Goal: Information Seeking & Learning: Find specific fact

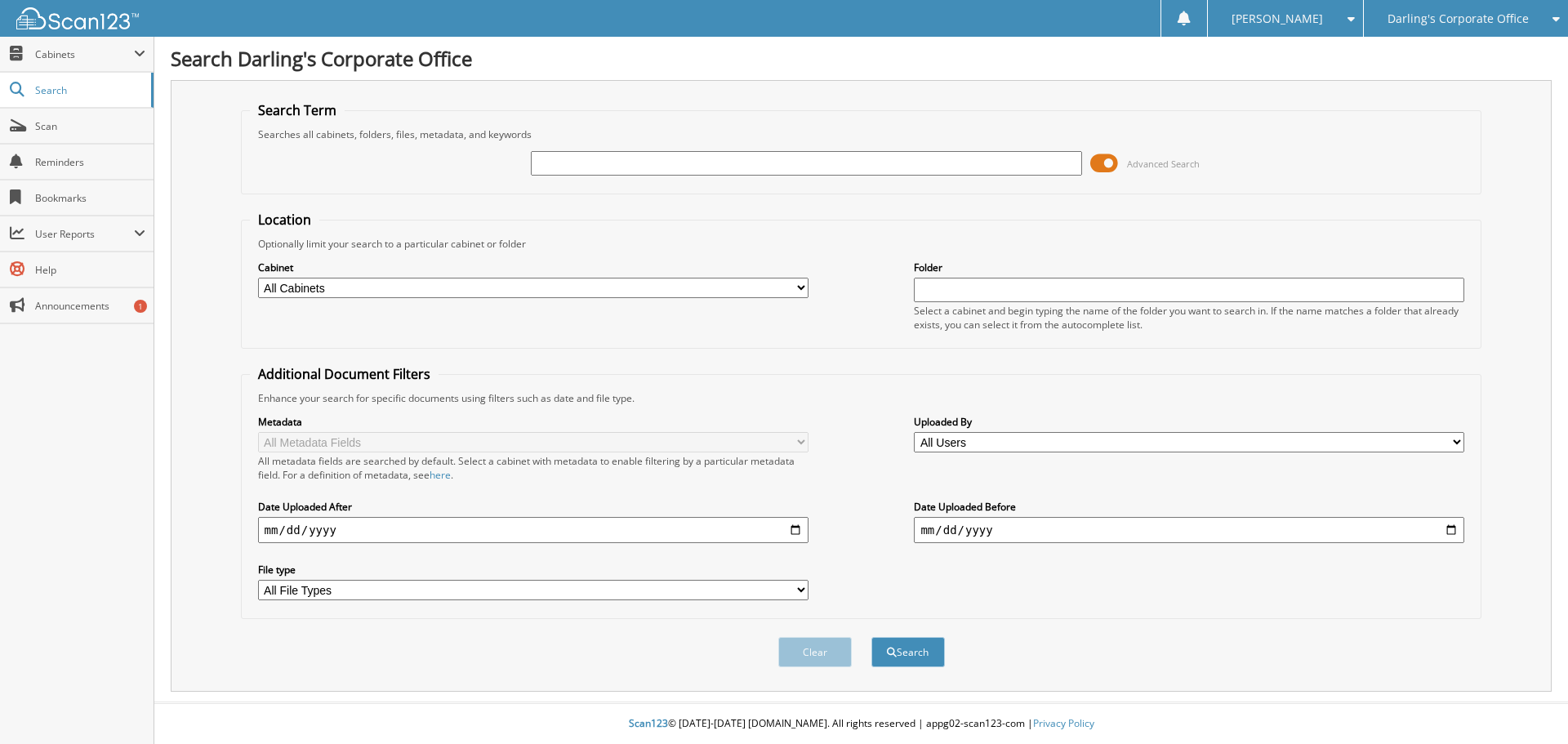
click at [805, 287] on select "All Cabinets ACCOUNTS PAYABLE AFTERMARKET SOLD O/S A DEAL CANCELLATIONS CAR DEA…" at bounding box center [533, 288] width 550 height 20
select select "36251"
click at [258, 278] on select "All Cabinets ACCOUNTS PAYABLE AFTERMARKET SOLD O/S A DEAL CANCELLATIONS CAR DEA…" at bounding box center [533, 288] width 550 height 20
click at [973, 293] on input "text" at bounding box center [1189, 291] width 550 height 25
type input "184321"
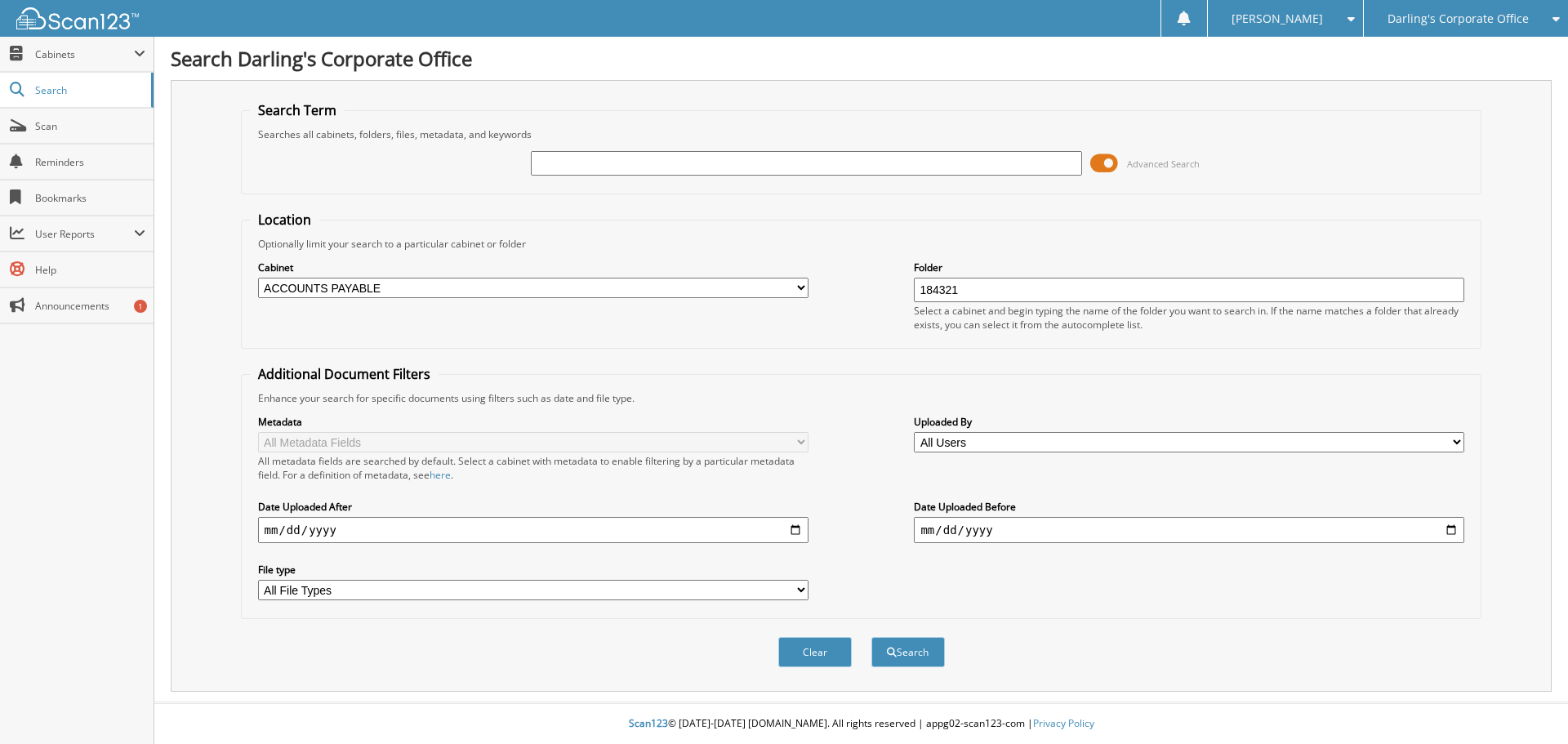
click at [871, 638] on button "Search" at bounding box center [908, 653] width 74 height 31
drag, startPoint x: 969, startPoint y: 284, endPoint x: 888, endPoint y: 284, distance: 81.0
click at [888, 284] on div "Cabinet All Cabinets ACCOUNTS PAYABLE AFTERMARKET SOLD O/S A DEAL CANCELLATIONS…" at bounding box center [862, 295] width 1224 height 89
click at [613, 170] on input "text" at bounding box center [806, 164] width 550 height 25
type input "184321"
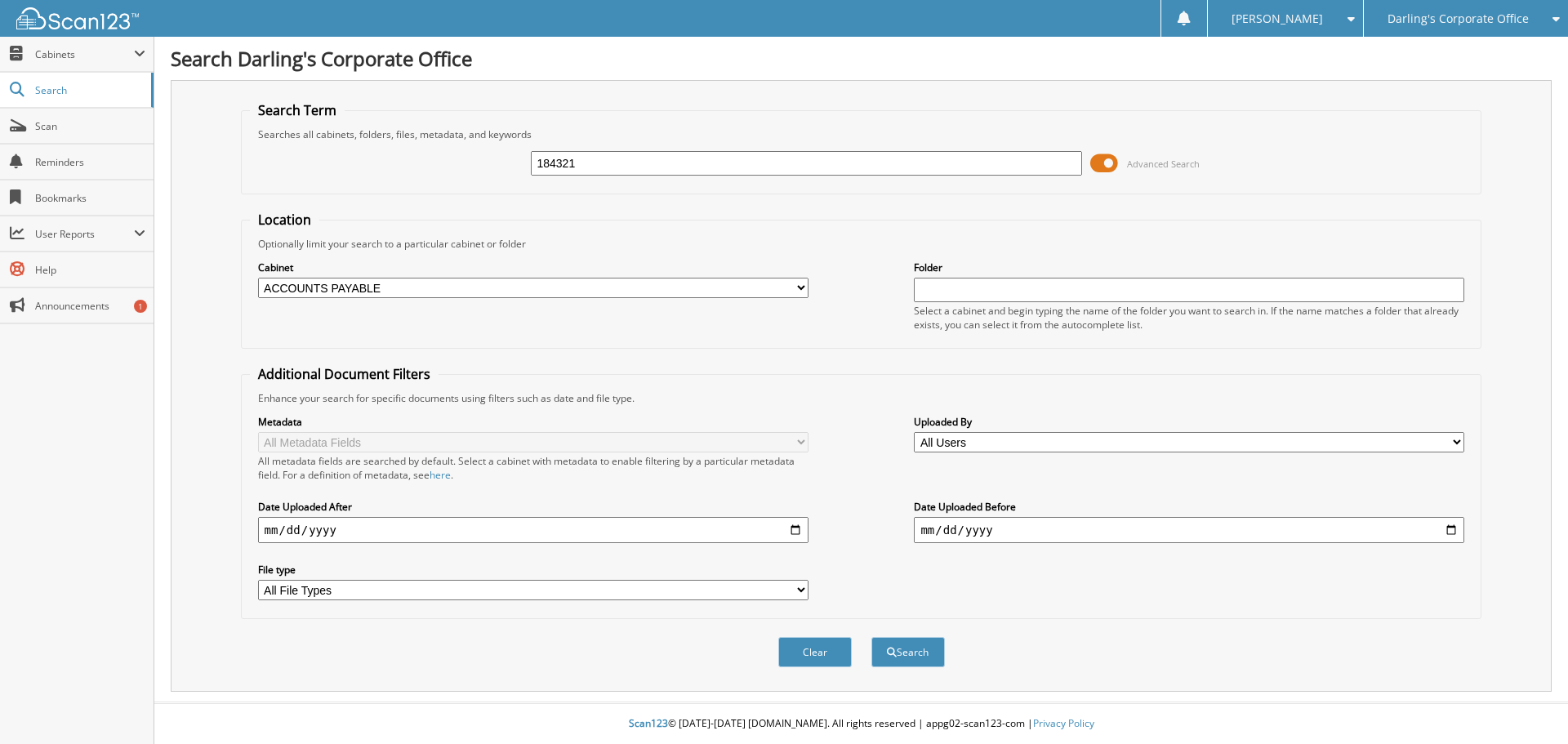
click at [871, 638] on button "Search" at bounding box center [908, 653] width 74 height 31
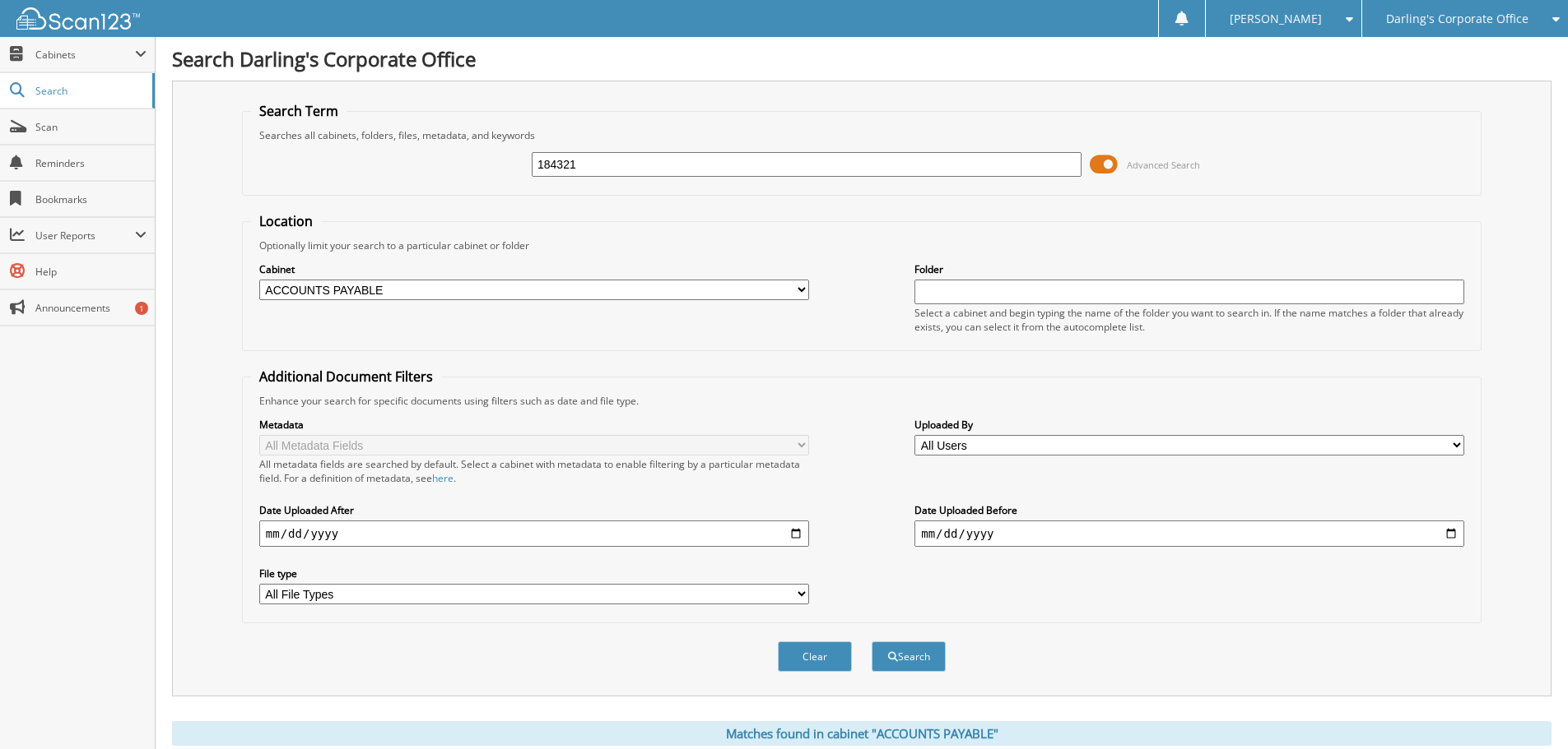
click at [989, 301] on input "text" at bounding box center [1189, 292] width 549 height 25
type input "184321"
click at [926, 653] on button "Search" at bounding box center [909, 657] width 74 height 31
drag, startPoint x: 369, startPoint y: 164, endPoint x: 300, endPoint y: 170, distance: 69.3
click at [317, 170] on div "184321 Advanced Search" at bounding box center [861, 164] width 1221 height 44
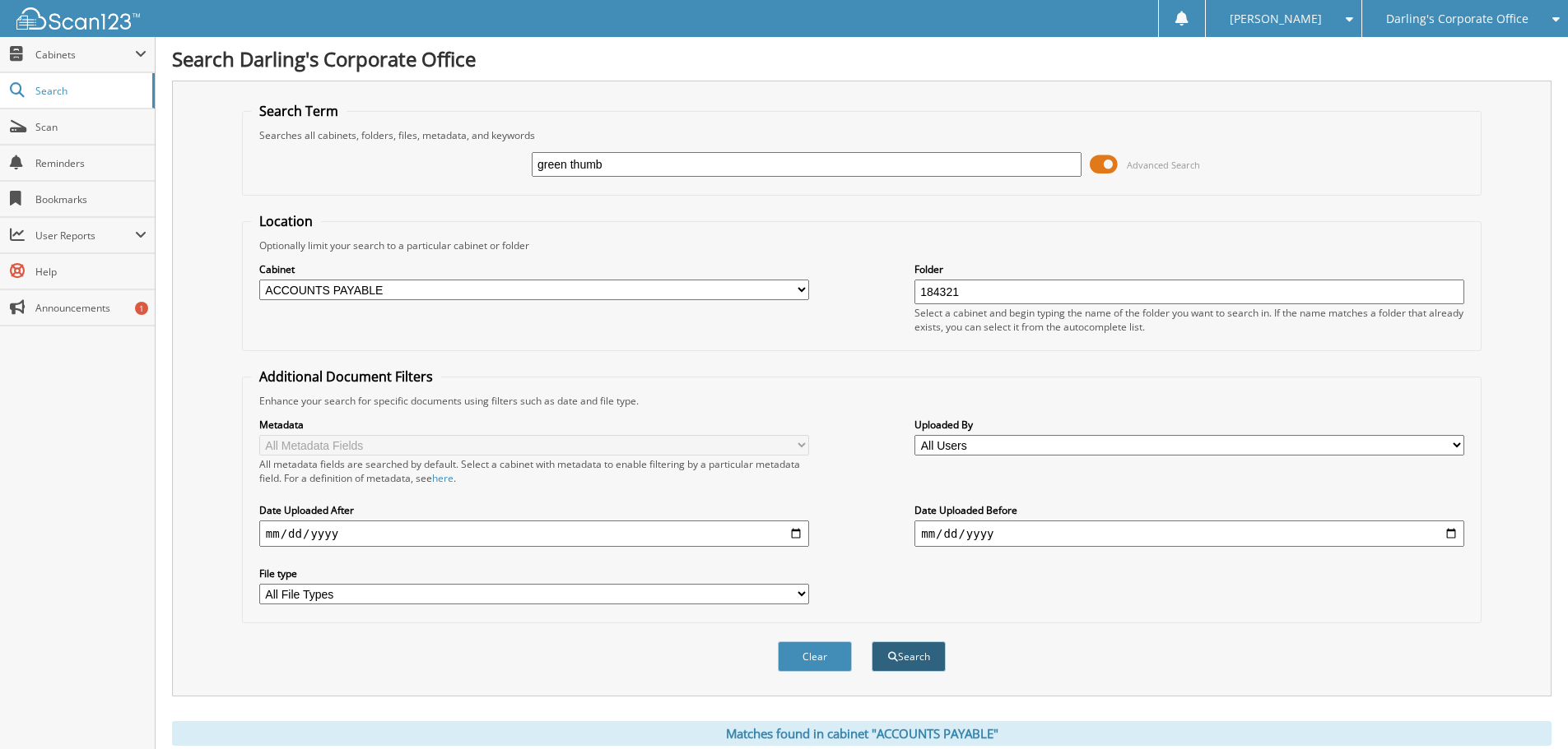
type input "green thumb"
click at [903, 663] on button "Search" at bounding box center [909, 657] width 74 height 31
click at [50, 88] on span "Search" at bounding box center [90, 91] width 109 height 14
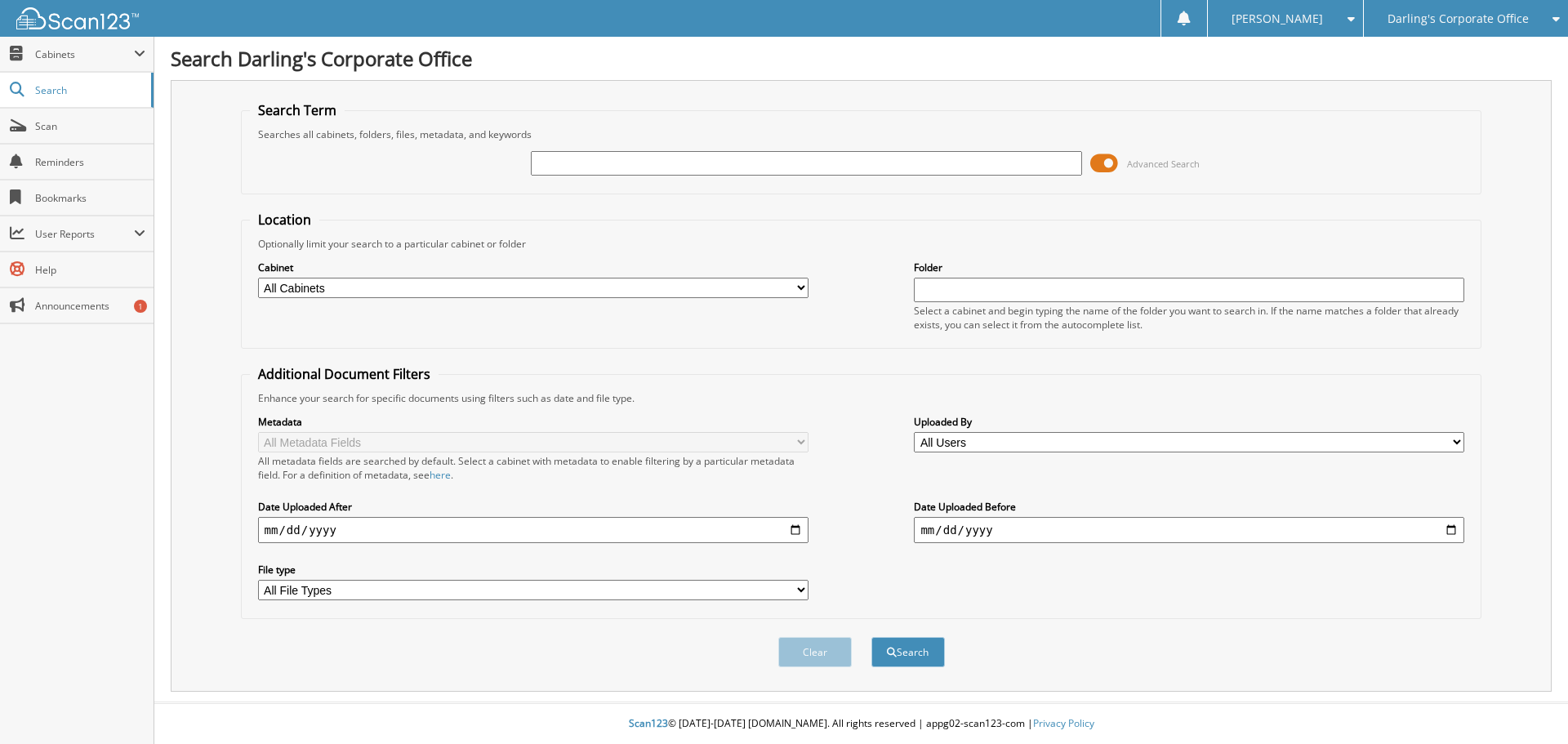
click at [58, 53] on span "Cabinets" at bounding box center [84, 54] width 99 height 13
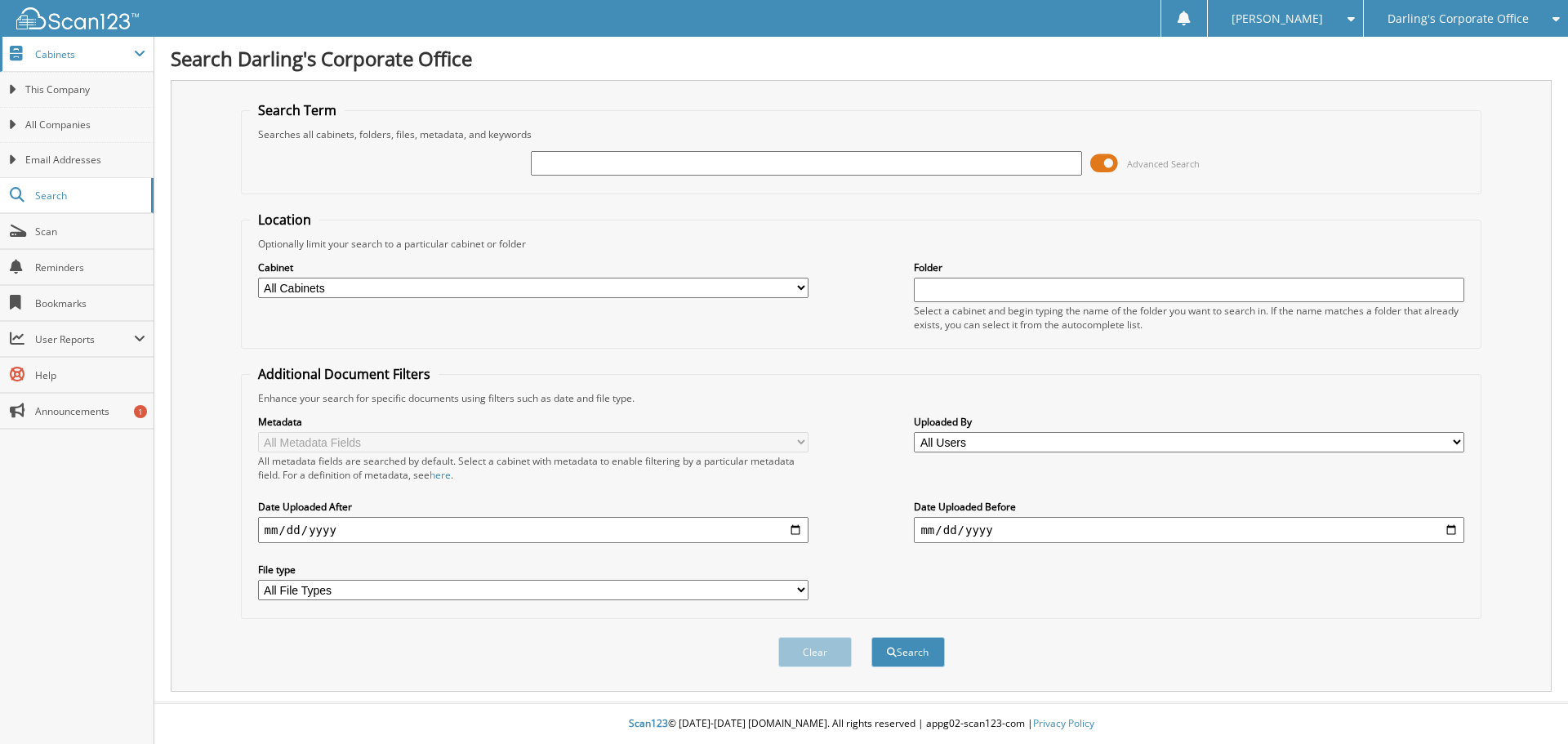
click at [58, 54] on span "Cabinets" at bounding box center [84, 54] width 99 height 13
click at [68, 89] on span "This Company" at bounding box center [84, 89] width 120 height 14
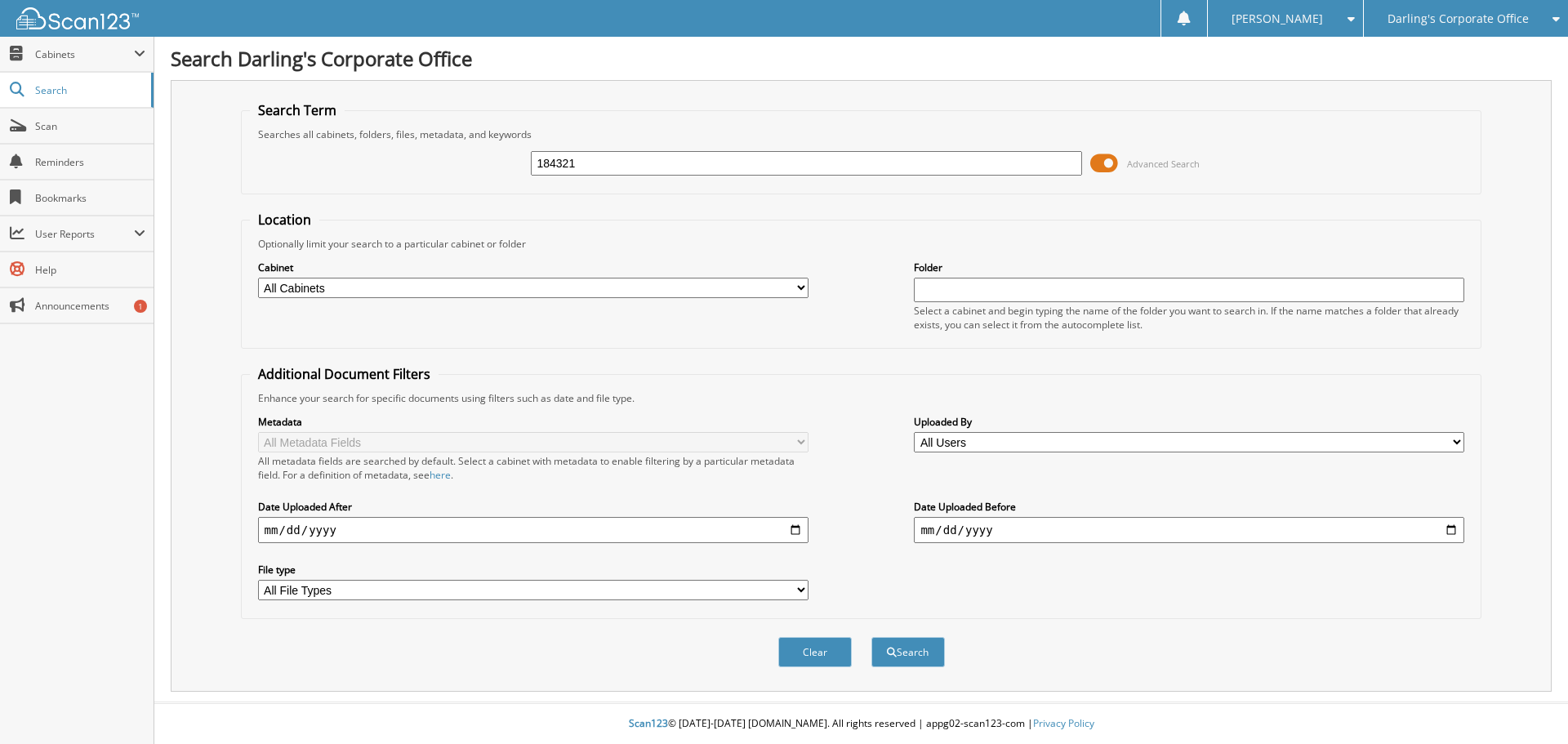
type input "184321"
click at [871, 638] on button "Search" at bounding box center [908, 653] width 74 height 31
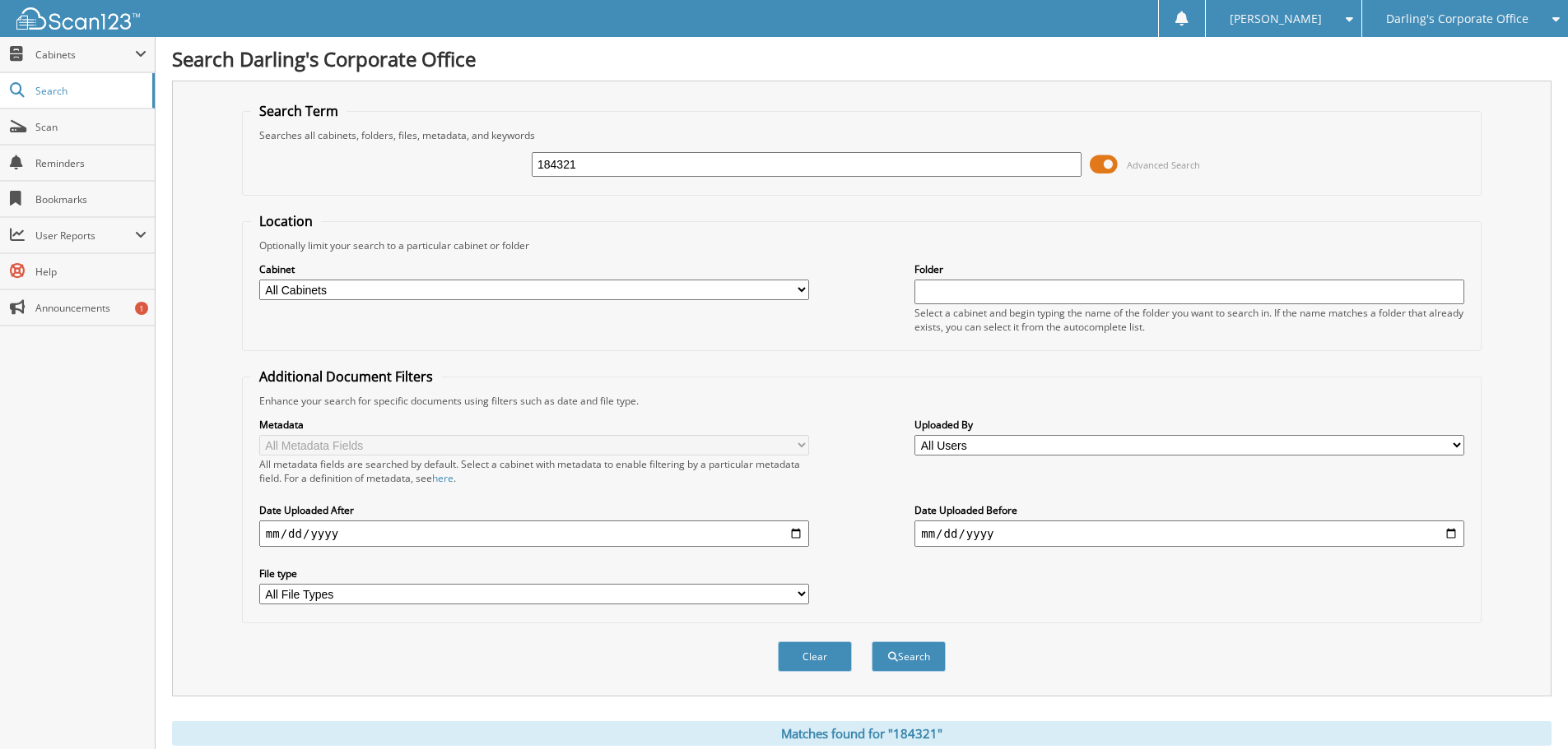
drag, startPoint x: 608, startPoint y: 164, endPoint x: 385, endPoint y: 164, distance: 223.0
click at [392, 166] on div "184321 Advanced Search" at bounding box center [861, 164] width 1221 height 44
click at [56, 92] on span "Search" at bounding box center [90, 91] width 109 height 14
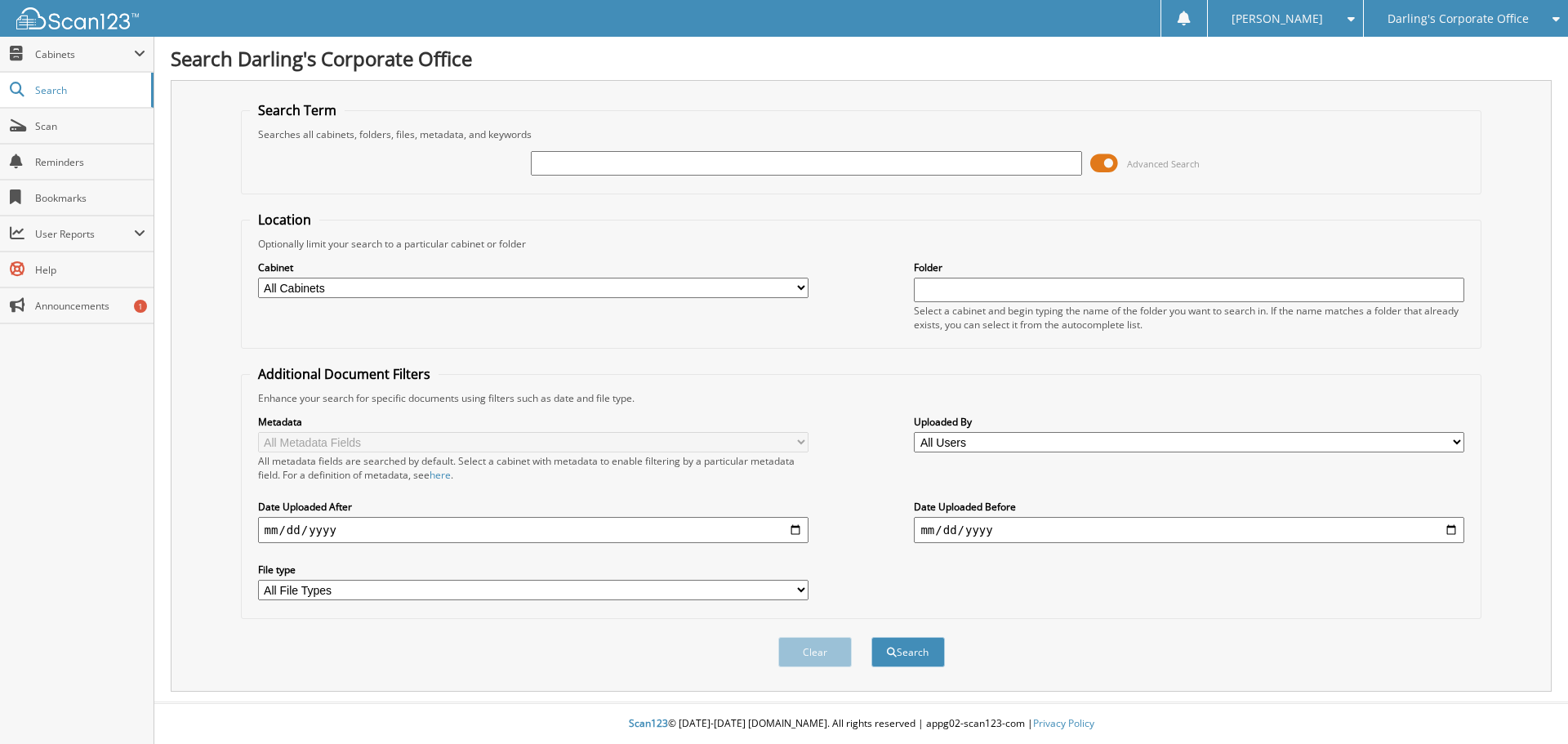
click at [795, 290] on select "All Cabinets ACCOUNTS PAYABLE AFTERMARKET SOLD O/S A DEAL CANCELLATIONS CAR DEA…" at bounding box center [533, 288] width 550 height 20
select select "36251"
click at [258, 278] on select "All Cabinets ACCOUNTS PAYABLE AFTERMARKET SOLD O/S A DEAL CANCELLATIONS CAR DEA…" at bounding box center [533, 288] width 550 height 20
click at [1461, 435] on select "All Users [PERSON_NAME] [PERSON_NAME] [PERSON_NAME] [PERSON_NAME] [PERSON_NAME]…" at bounding box center [1189, 442] width 550 height 20
click at [406, 664] on div "Clear Search" at bounding box center [861, 652] width 1241 height 66
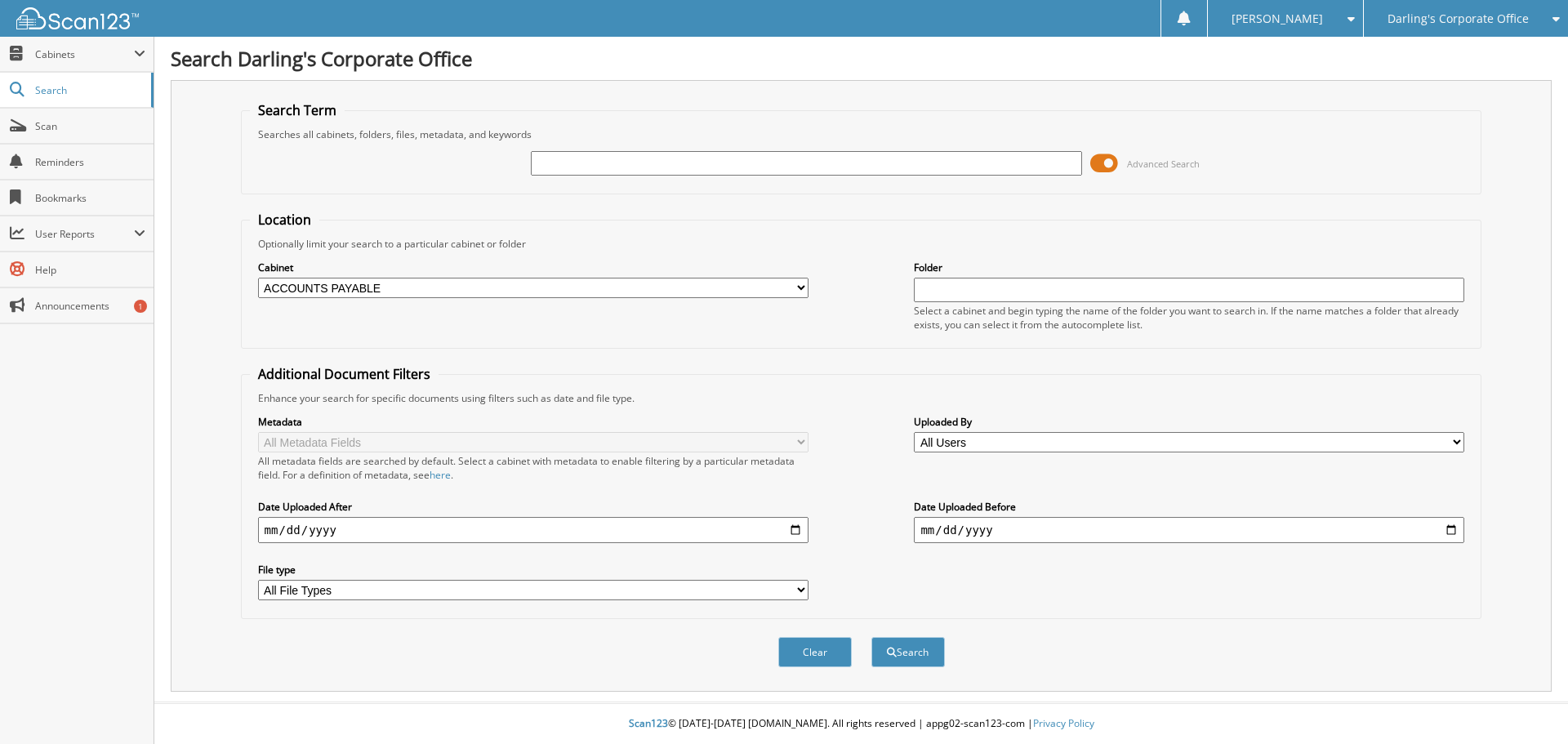
click at [800, 594] on select "All File Types PDF" at bounding box center [533, 590] width 550 height 20
click at [431, 291] on select "All Cabinets ACCOUNTS PAYABLE AFTERMARKET SOLD O/S A DEAL CANCELLATIONS CAR DEA…" at bounding box center [533, 288] width 550 height 20
select select
click at [258, 278] on select "All Cabinets ACCOUNTS PAYABLE AFTERMARKET SOLD O/S A DEAL CANCELLATIONS CAR DEA…" at bounding box center [533, 288] width 550 height 20
click at [937, 291] on input "text" at bounding box center [1189, 291] width 550 height 25
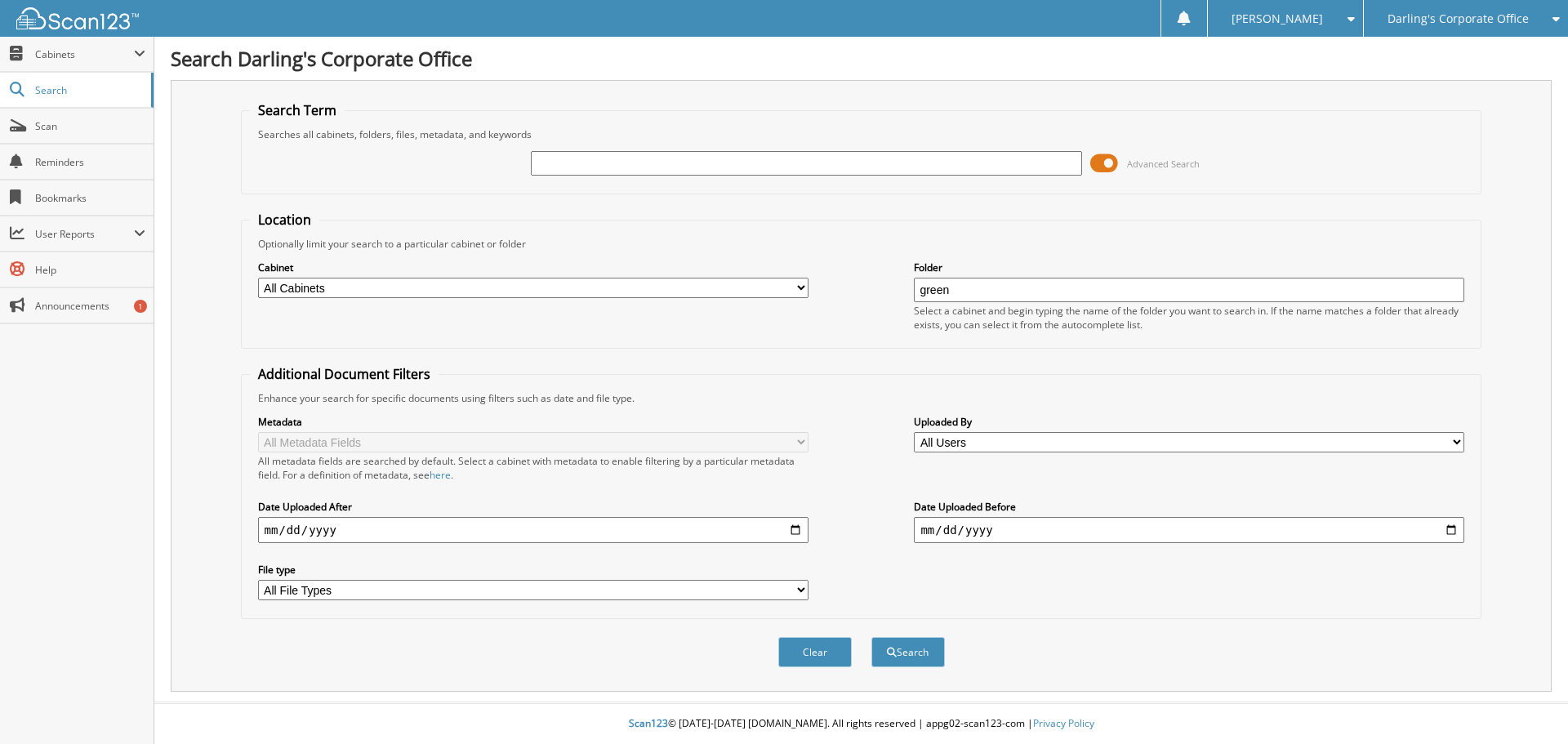
type input "green"
